Goal: Task Accomplishment & Management: Complete application form

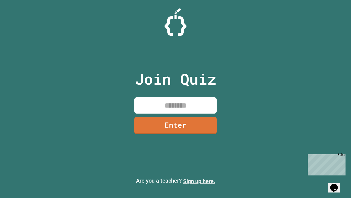
click at [199, 181] on link "Sign up here." at bounding box center [199, 181] width 32 height 7
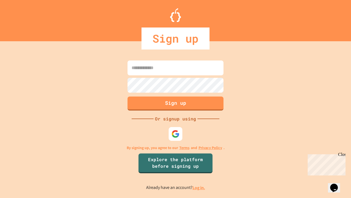
click at [199, 187] on link "Log in." at bounding box center [199, 187] width 13 height 6
